Goal: Find specific page/section: Find specific page/section

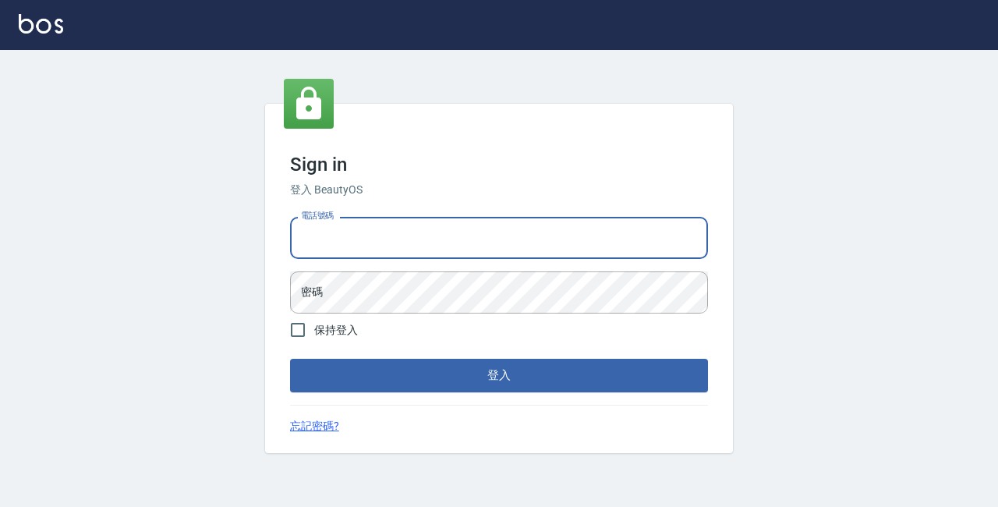
click at [369, 246] on input "電話號碼" at bounding box center [499, 238] width 418 height 42
type input "89729295"
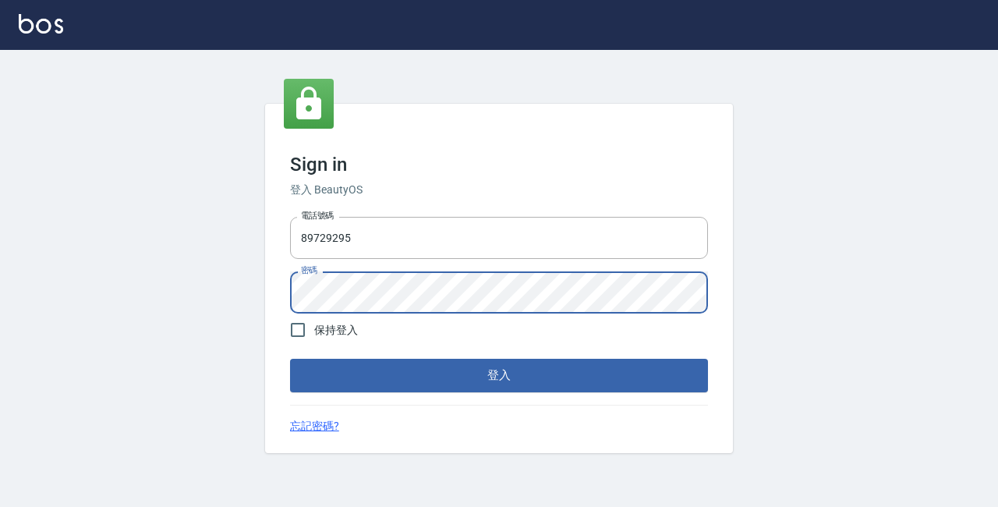
click at [290, 359] on button "登入" at bounding box center [499, 375] width 418 height 33
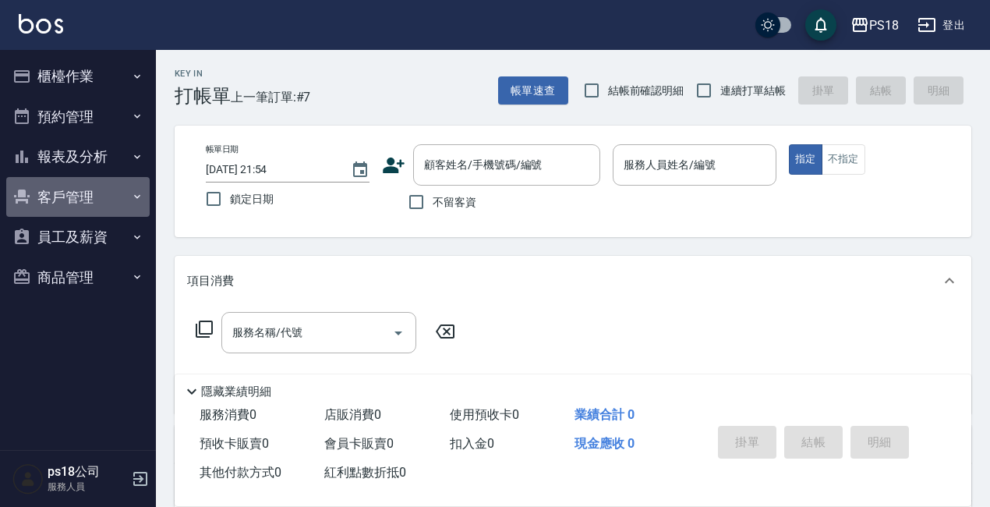
click at [93, 193] on button "客戶管理" at bounding box center [77, 197] width 143 height 41
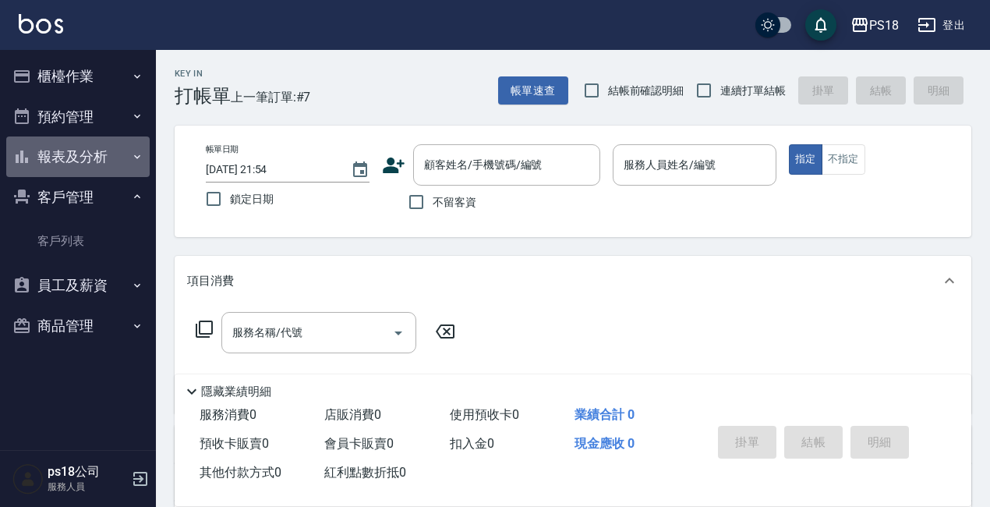
click at [84, 164] on button "報表及分析" at bounding box center [77, 156] width 143 height 41
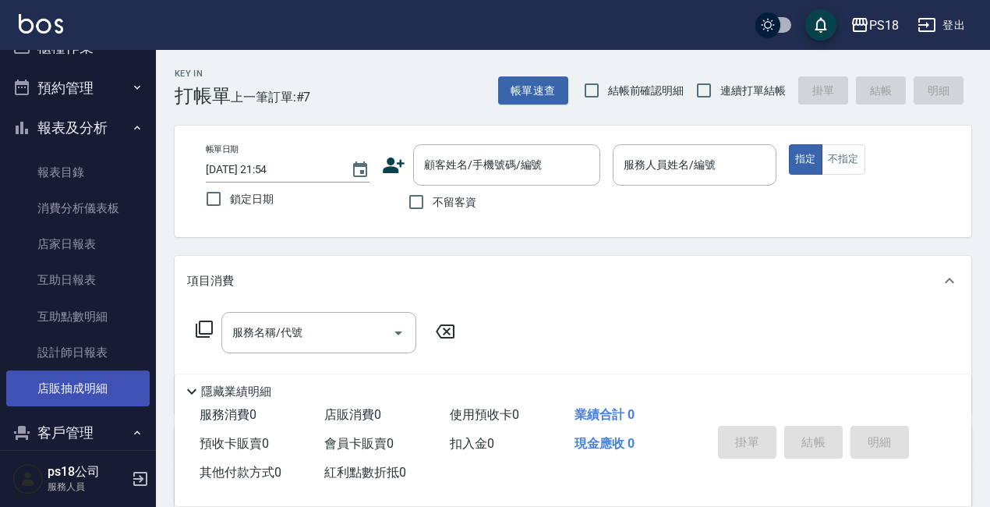
scroll to position [78, 0]
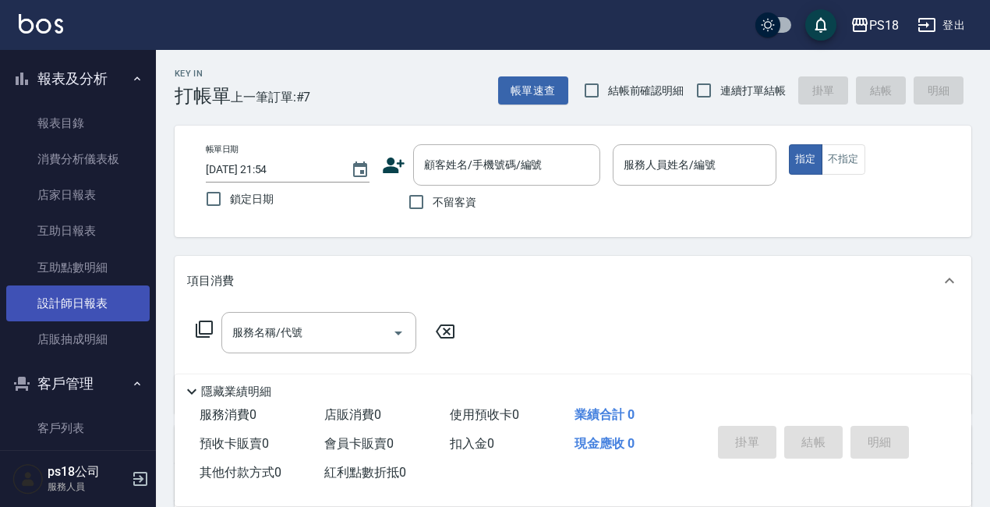
click at [77, 309] on link "設計師日報表" at bounding box center [77, 303] width 143 height 36
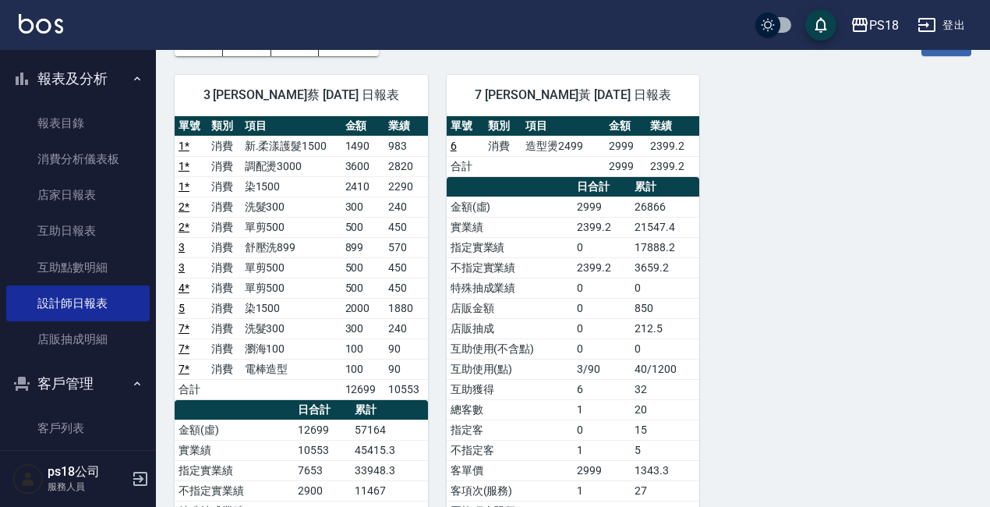
scroll to position [78, 0]
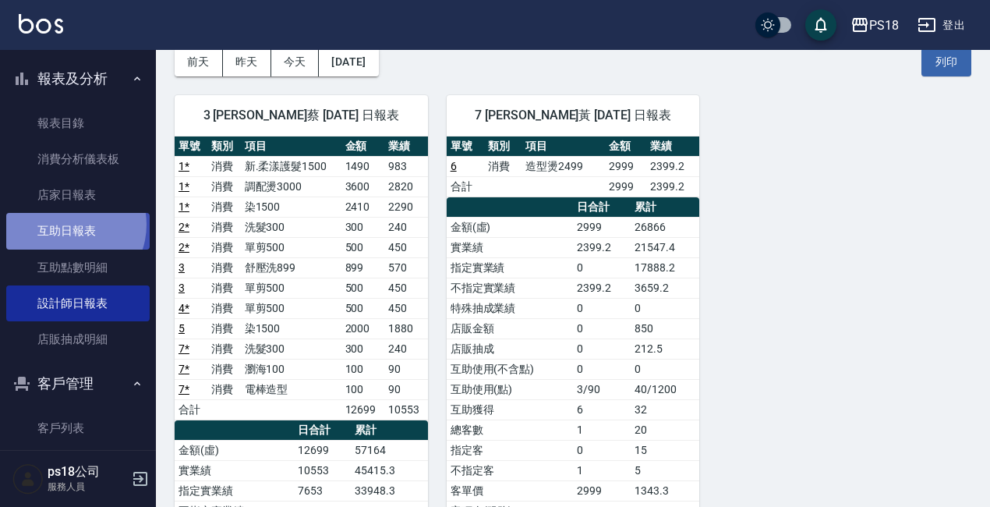
click at [67, 225] on link "互助日報表" at bounding box center [77, 231] width 143 height 36
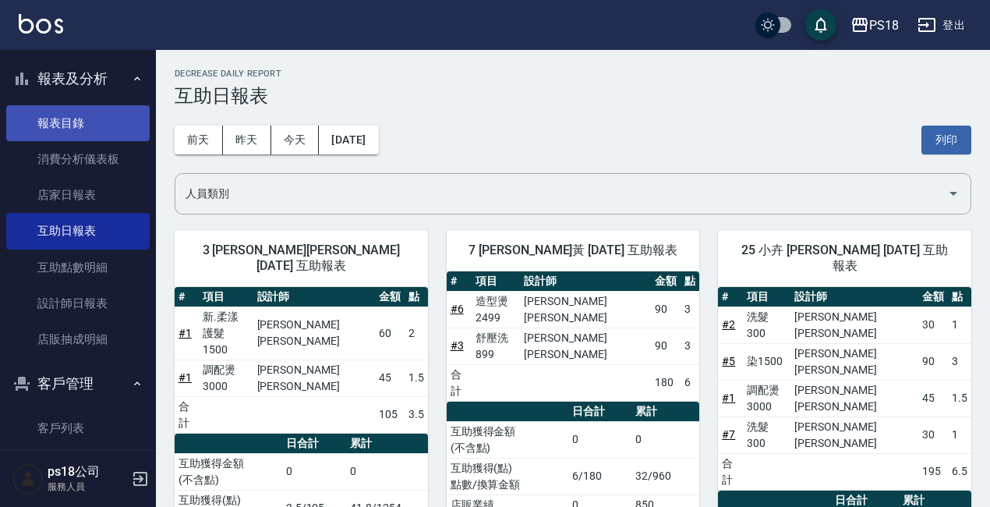
click at [50, 125] on link "報表目錄" at bounding box center [77, 123] width 143 height 36
